Goal: Task Accomplishment & Management: Complete application form

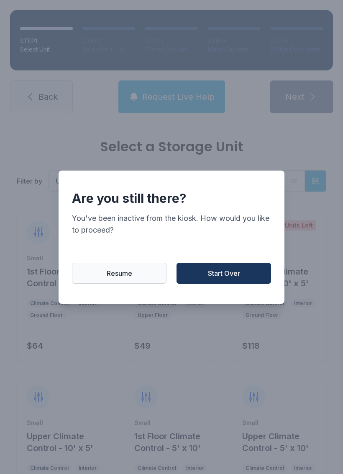
click at [226, 278] on span "Start Over" at bounding box center [224, 273] width 32 height 10
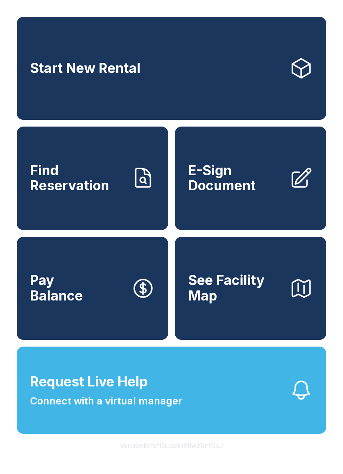
click at [240, 184] on span "E-Sign Document" at bounding box center [235, 178] width 95 height 31
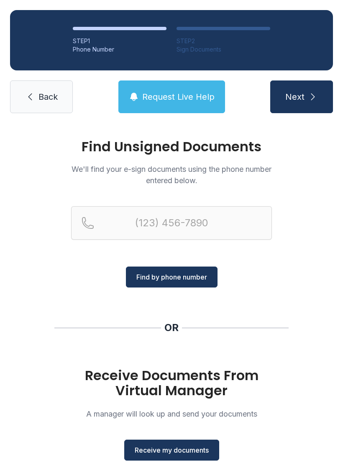
click at [175, 449] on span "Receive my documents" at bounding box center [172, 450] width 74 height 10
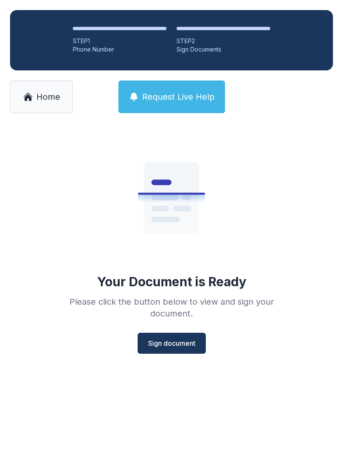
click at [173, 343] on span "Sign document" at bounding box center [171, 343] width 47 height 10
click at [179, 344] on span "Sign document" at bounding box center [171, 343] width 47 height 10
click at [183, 342] on span "Sign document" at bounding box center [171, 343] width 47 height 10
click at [168, 345] on span "Sign document" at bounding box center [171, 343] width 47 height 10
click at [182, 348] on span "Sign document" at bounding box center [171, 343] width 47 height 10
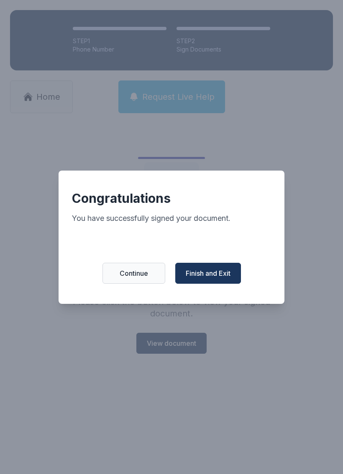
click at [224, 275] on span "Finish and Exit" at bounding box center [208, 273] width 45 height 10
